Goal: Task Accomplishment & Management: Complete application form

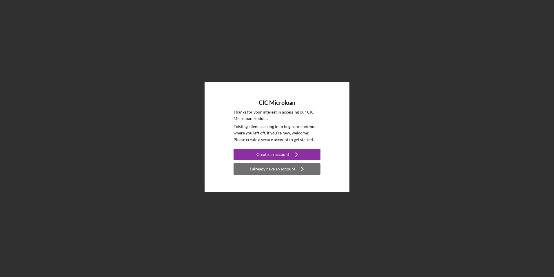
click at [282, 170] on div "I already have an account" at bounding box center [272, 169] width 45 height 12
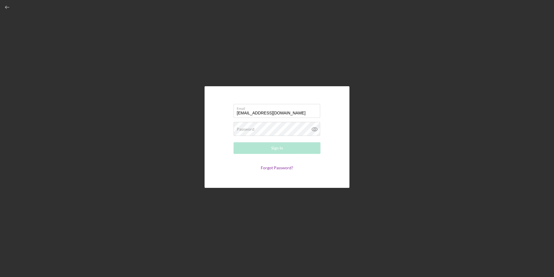
type input "[EMAIL_ADDRESS][DOMAIN_NAME]"
click at [269, 150] on button "Sign In" at bounding box center [277, 148] width 87 height 12
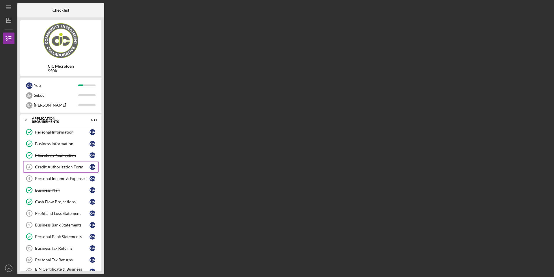
click at [53, 170] on link "Credit Authorization Form 4 Credit Authorization Form Q A" at bounding box center [60, 167] width 75 height 12
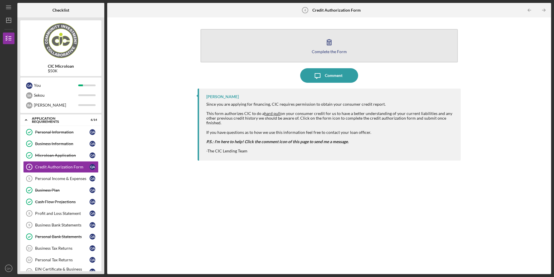
click at [325, 48] on icon "button" at bounding box center [329, 42] width 14 height 14
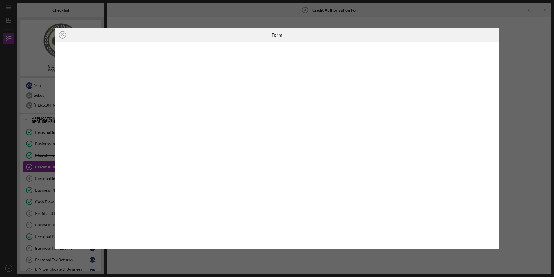
click at [63, 34] on icon "Icon/Close" at bounding box center [62, 35] width 14 height 14
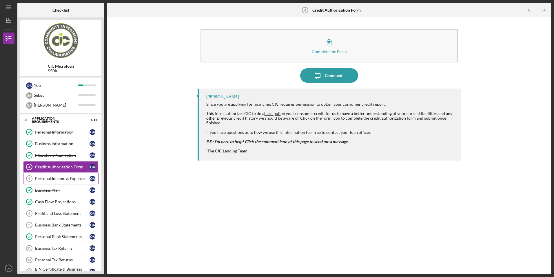
click at [56, 179] on div "Personal Income & Expenses" at bounding box center [62, 178] width 55 height 5
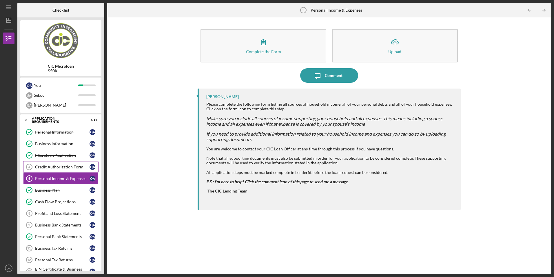
click at [73, 164] on div "Credit Authorization Form" at bounding box center [62, 166] width 55 height 5
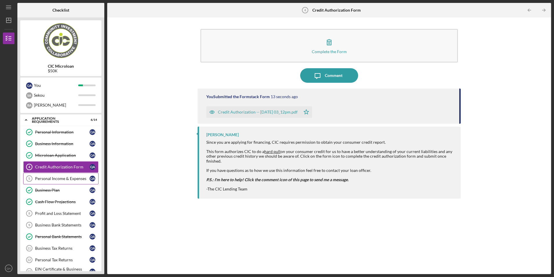
click at [55, 177] on div "Personal Income & Expenses" at bounding box center [62, 178] width 55 height 5
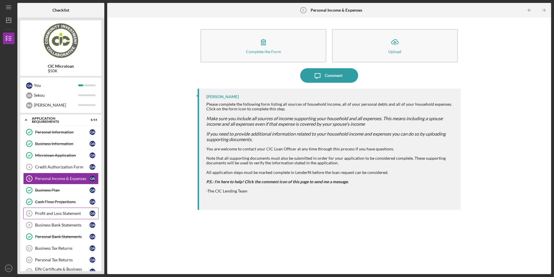
click at [67, 211] on div "Profit and Loss Statement" at bounding box center [62, 213] width 55 height 5
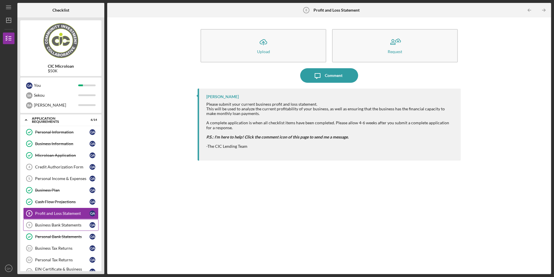
click at [62, 228] on link "Business Bank Statements 9 Business Bank Statements Q A" at bounding box center [60, 225] width 75 height 12
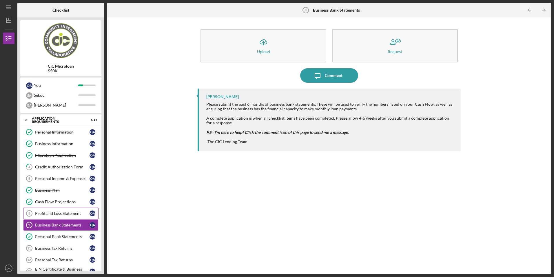
click at [50, 214] on div "Profit and Loss Statement" at bounding box center [62, 213] width 55 height 5
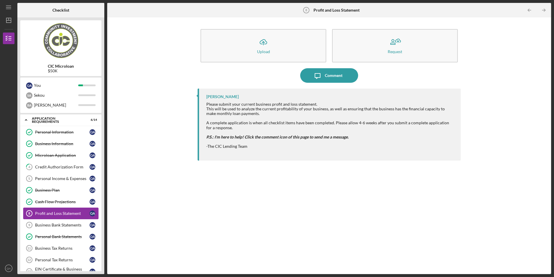
click at [70, 210] on link "Profit and Loss Statement 8 Profit and Loss Statement Q A" at bounding box center [60, 213] width 75 height 12
click at [69, 225] on div "Business Bank Statements" at bounding box center [62, 224] width 55 height 5
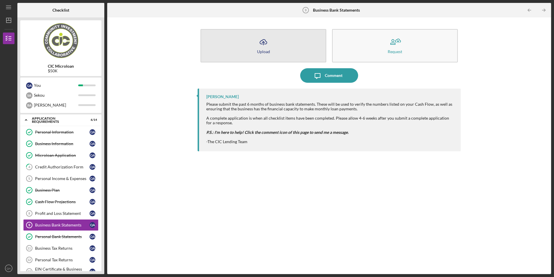
click at [263, 50] on div "Upload" at bounding box center [263, 51] width 13 height 4
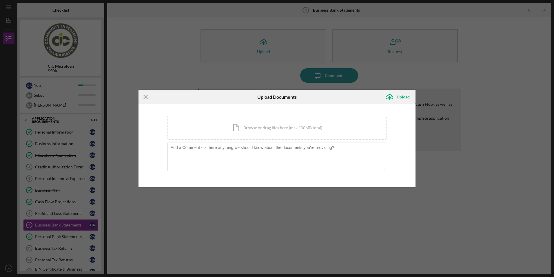
click at [144, 96] on line at bounding box center [146, 97] width 4 height 4
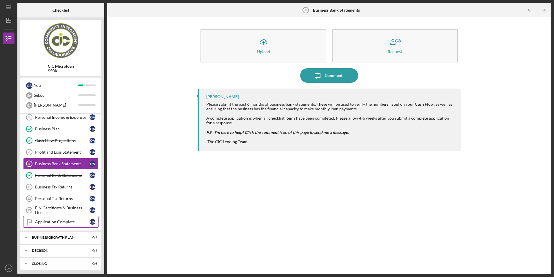
scroll to position [63, 0]
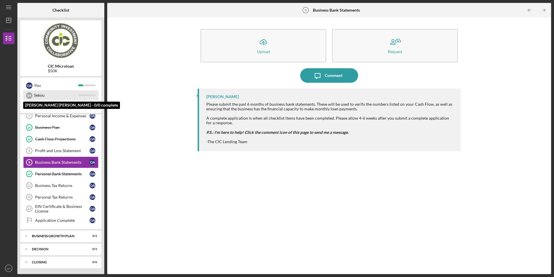
click at [64, 95] on div "Sekou" at bounding box center [56, 95] width 44 height 10
click at [33, 93] on div "S A Sekou" at bounding box center [60, 95] width 75 height 10
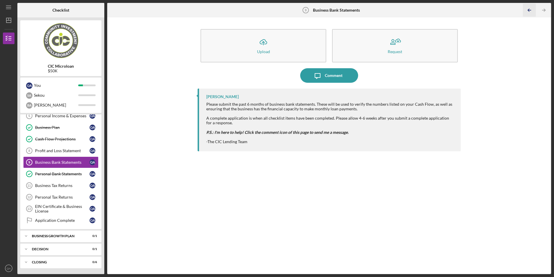
click at [528, 9] on icon "Icon/Table Pagination Arrow" at bounding box center [529, 10] width 13 height 13
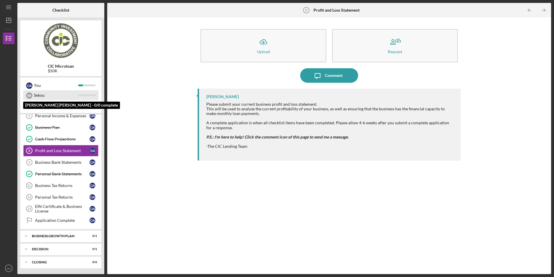
click at [47, 96] on div "Sekou" at bounding box center [56, 95] width 44 height 10
click at [36, 94] on div "Sekou" at bounding box center [56, 95] width 44 height 10
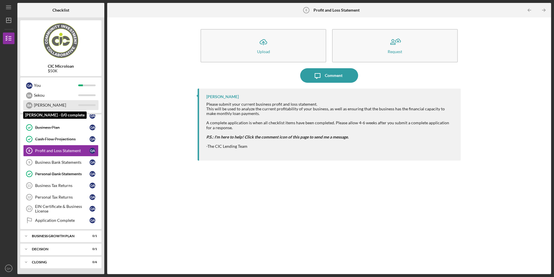
click at [31, 107] on div "B A" at bounding box center [29, 105] width 6 height 6
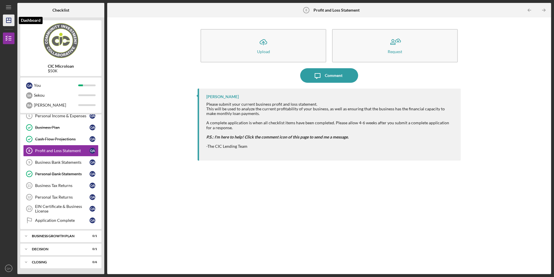
click at [8, 22] on icon "Icon/Dashboard" at bounding box center [8, 20] width 14 height 14
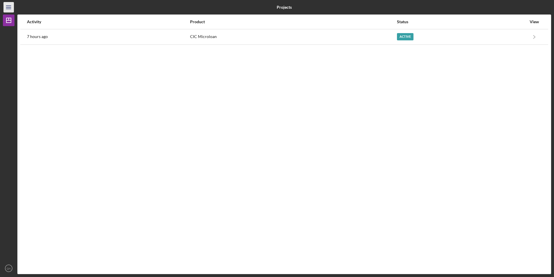
click at [9, 12] on icon "Icon/Menu" at bounding box center [8, 7] width 13 height 13
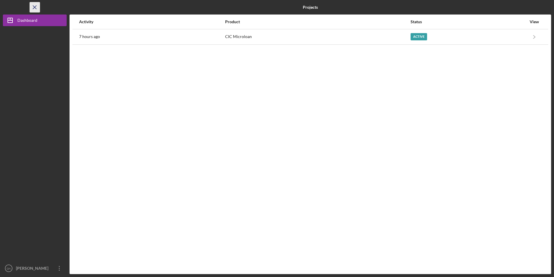
click at [33, 10] on icon "Icon/Menu Close" at bounding box center [34, 7] width 13 height 13
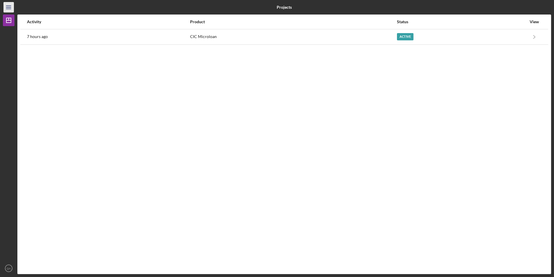
click at [9, 10] on icon "Icon/Menu" at bounding box center [8, 7] width 13 height 13
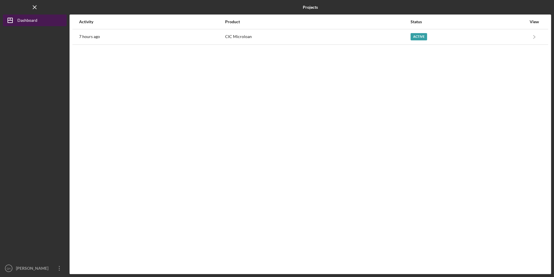
click at [12, 19] on icon "Icon/Dashboard" at bounding box center [10, 20] width 14 height 14
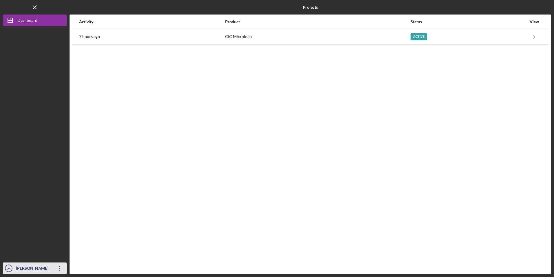
click at [58, 270] on icon "Icon/Overflow" at bounding box center [59, 268] width 14 height 14
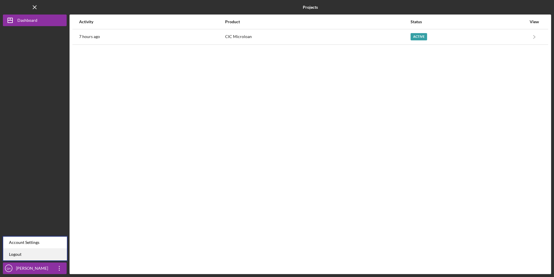
click at [17, 253] on link "Logout" at bounding box center [35, 254] width 64 height 12
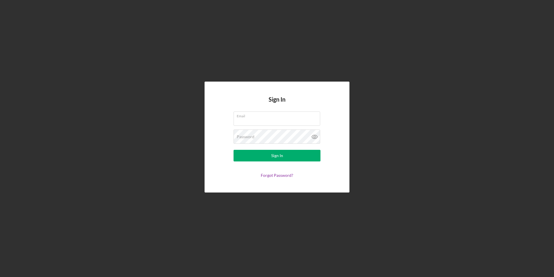
type input "[EMAIL_ADDRESS][DOMAIN_NAME]"
